Goal: Task Accomplishment & Management: Complete application form

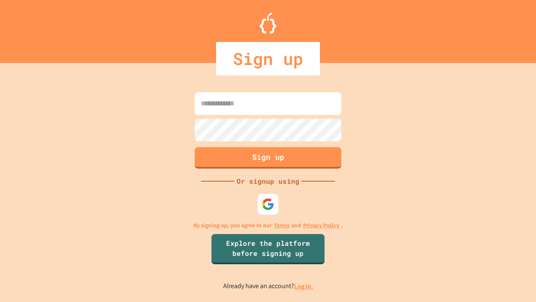
click at [304, 286] on link "Log in." at bounding box center [303, 286] width 19 height 9
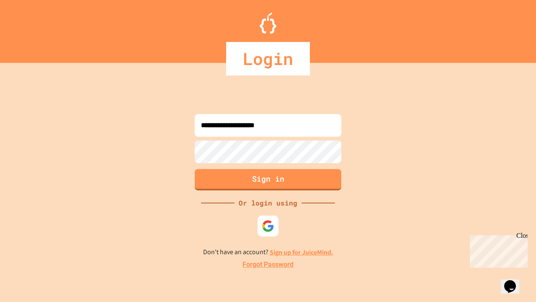
type input "**********"
